Goal: Find specific page/section: Find specific page/section

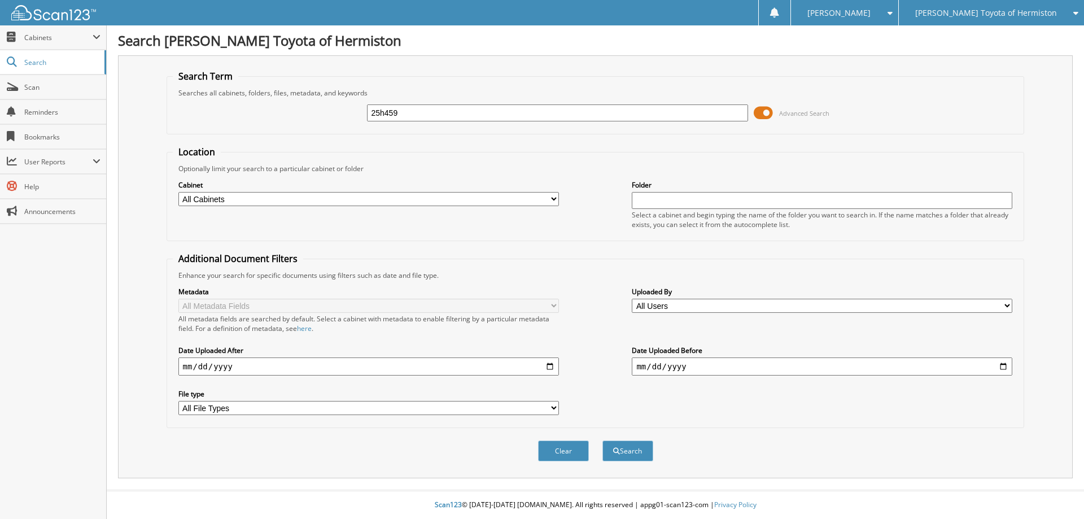
type input "25h459"
click at [602, 440] on button "Search" at bounding box center [627, 450] width 51 height 21
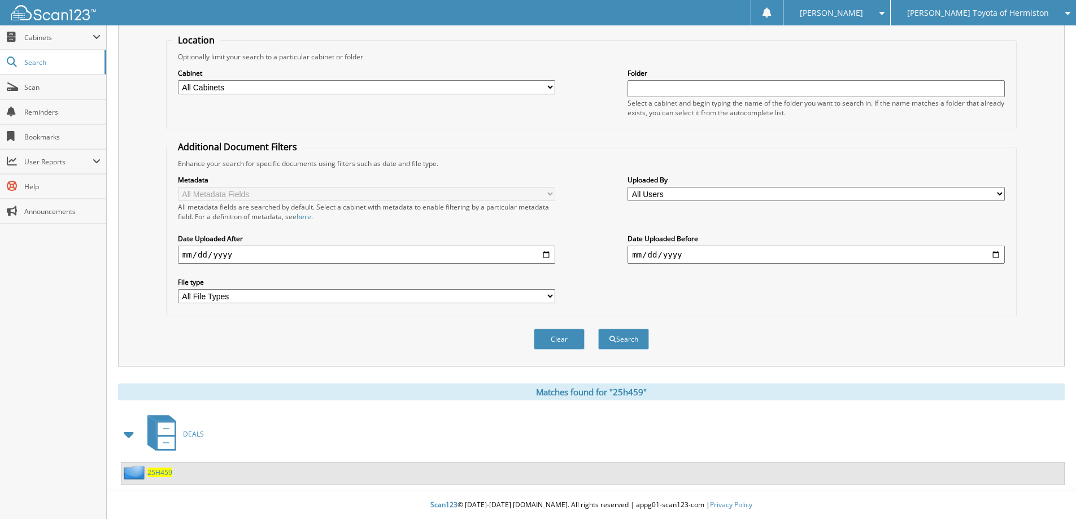
scroll to position [112, 0]
click at [160, 471] on span "25H459" at bounding box center [159, 472] width 25 height 10
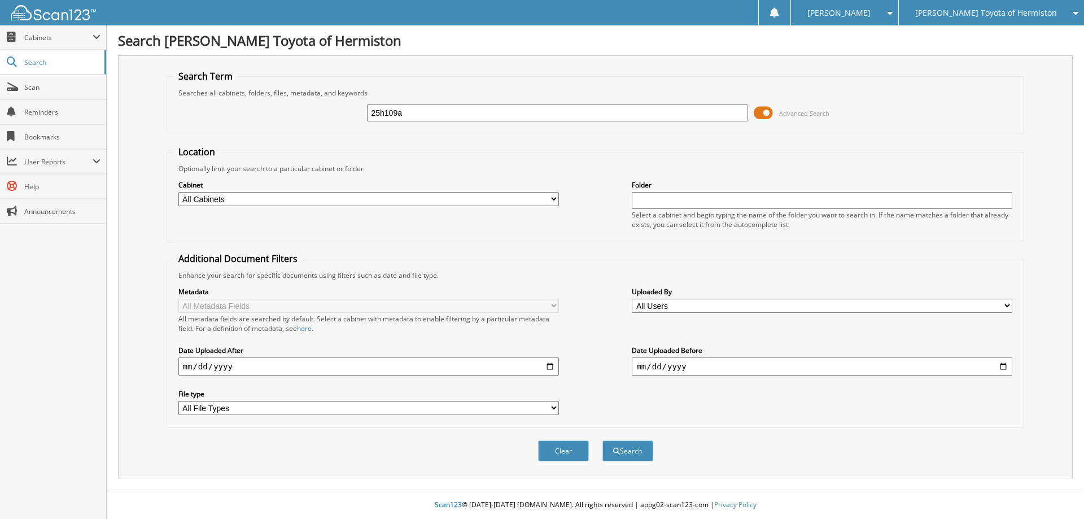
type input "25h109a"
click at [602, 440] on button "Search" at bounding box center [627, 450] width 51 height 21
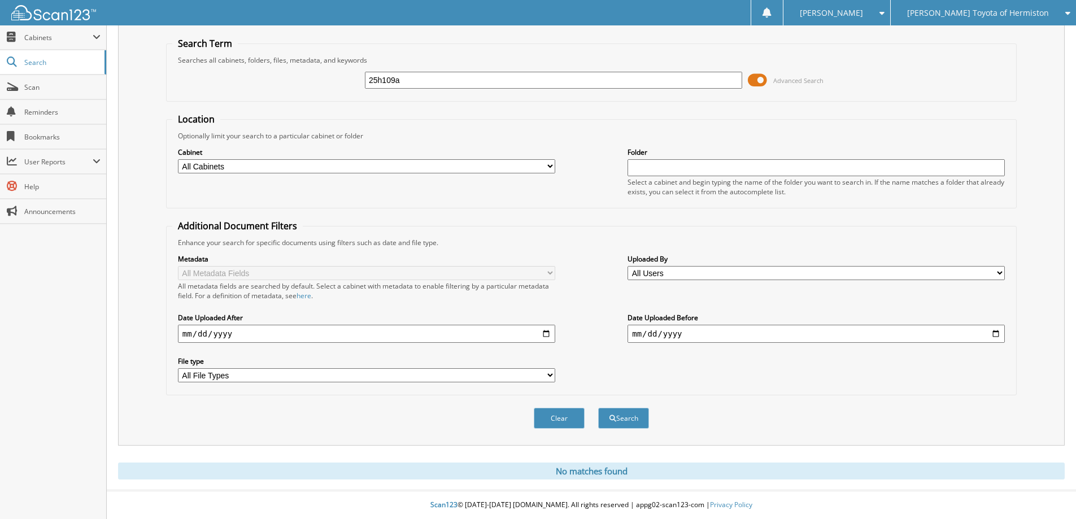
click at [448, 76] on input "25h109a" at bounding box center [553, 80] width 377 height 17
click at [396, 81] on input "25h109a" at bounding box center [553, 80] width 377 height 17
type input "25h1096a"
click at [598, 408] on button "Search" at bounding box center [623, 418] width 51 height 21
